Goal: Information Seeking & Learning: Learn about a topic

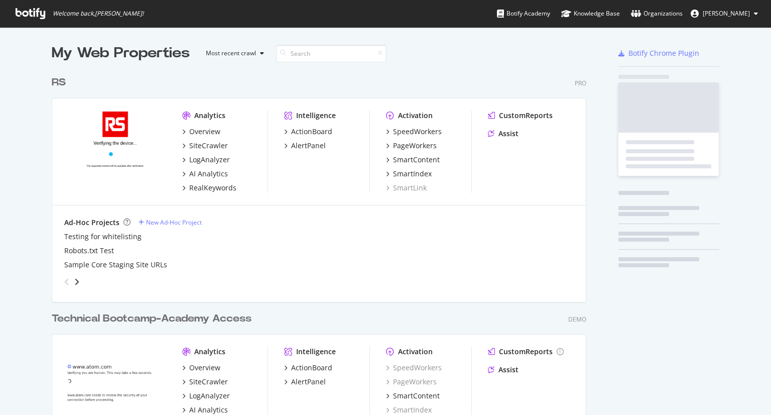
scroll to position [404, 535]
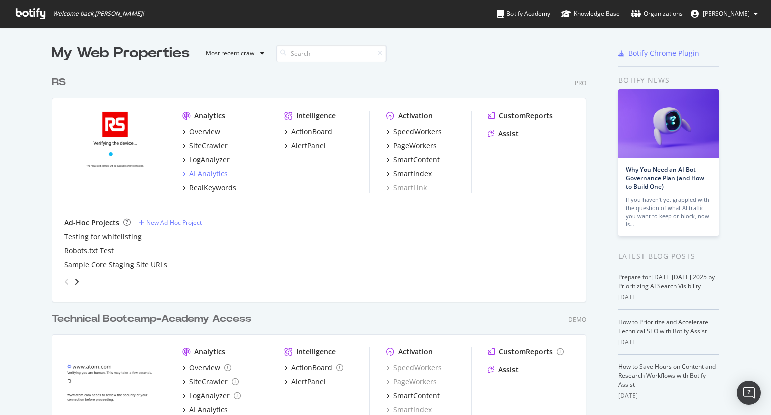
click at [197, 172] on div "AI Analytics" at bounding box center [208, 174] width 39 height 10
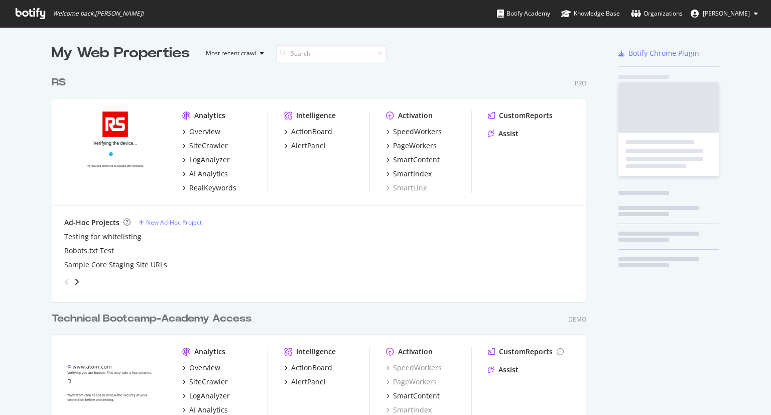
scroll to position [404, 535]
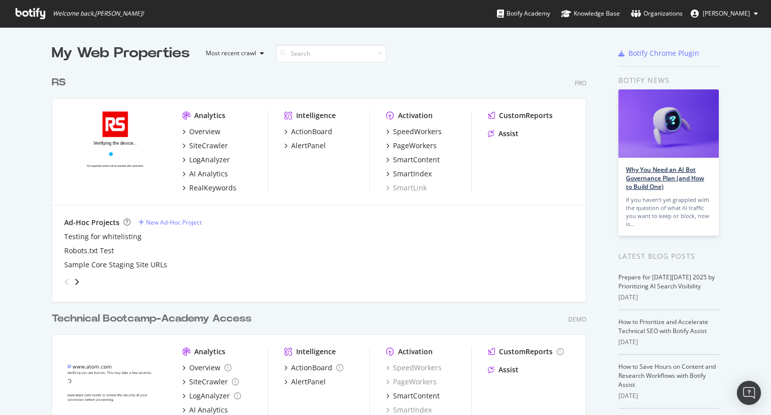
drag, startPoint x: 645, startPoint y: 178, endPoint x: 654, endPoint y: 181, distance: 9.5
click at [197, 173] on div "AI Analytics" at bounding box center [208, 174] width 39 height 10
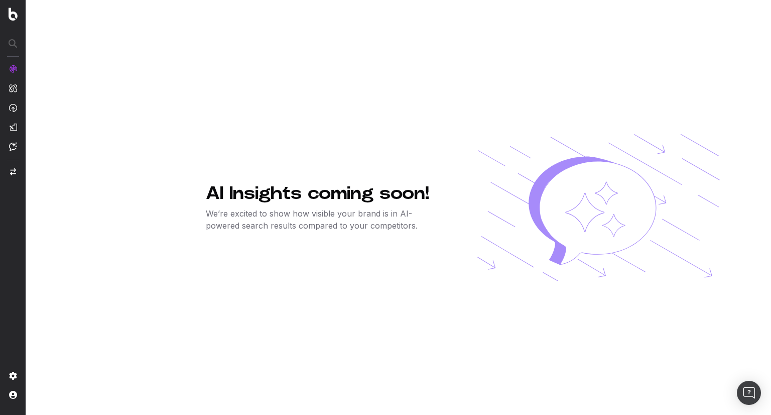
click at [713, 99] on div "AI Insights coming soon! We’re excited to show how visible your brand is in AI-…" at bounding box center [463, 207] width 514 height 415
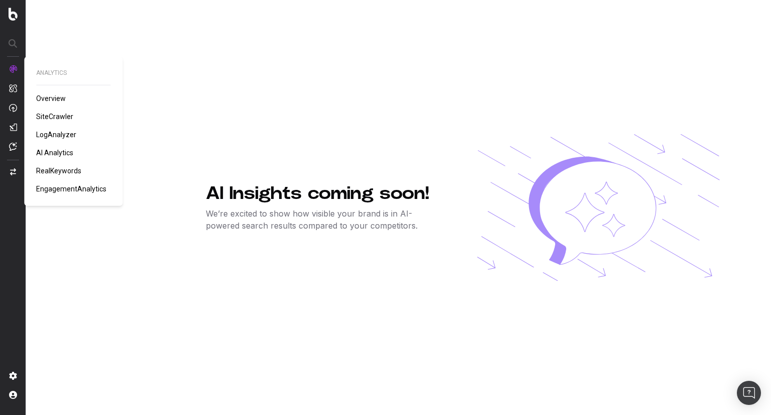
click at [56, 170] on span "RealKeywords" at bounding box center [58, 171] width 45 height 8
